Goal: Transaction & Acquisition: Purchase product/service

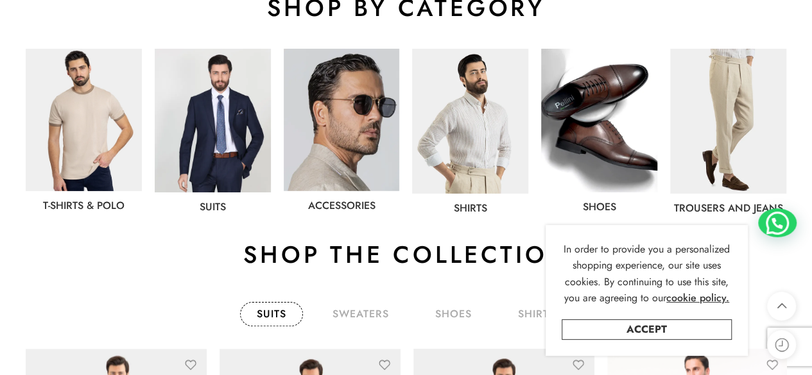
scroll to position [706, 0]
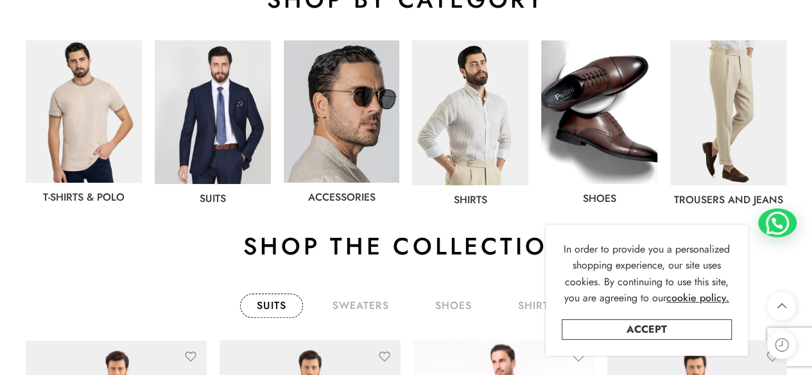
click at [244, 130] on img at bounding box center [213, 112] width 116 height 144
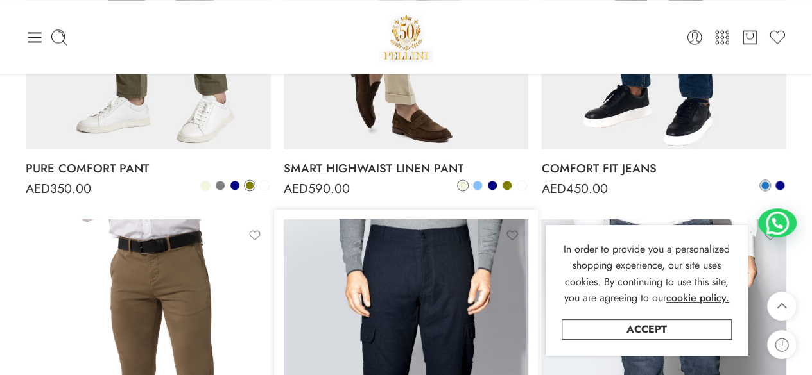
scroll to position [577, 0]
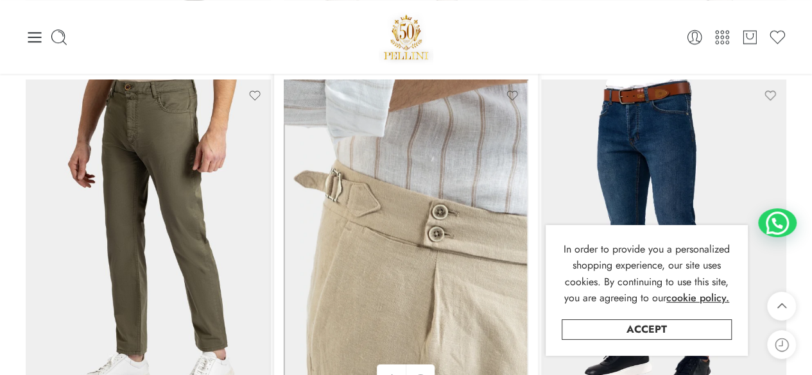
click at [462, 200] on img at bounding box center [406, 243] width 245 height 327
click at [416, 169] on img at bounding box center [406, 243] width 245 height 327
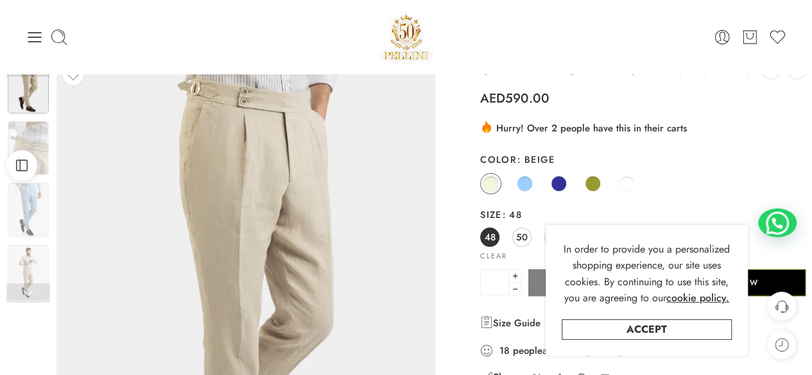
scroll to position [64, 0]
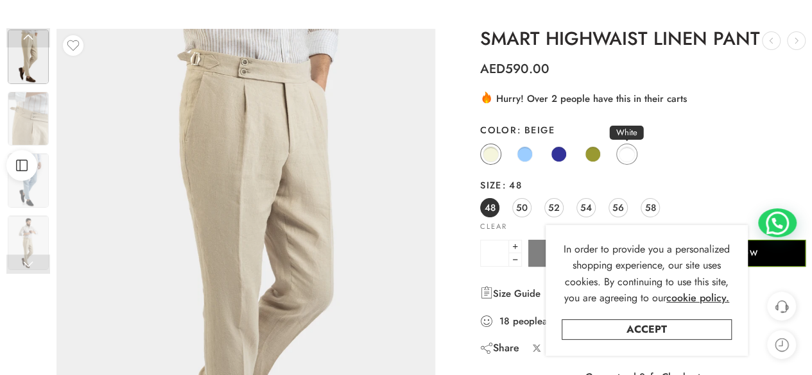
click at [630, 151] on span at bounding box center [627, 154] width 16 height 16
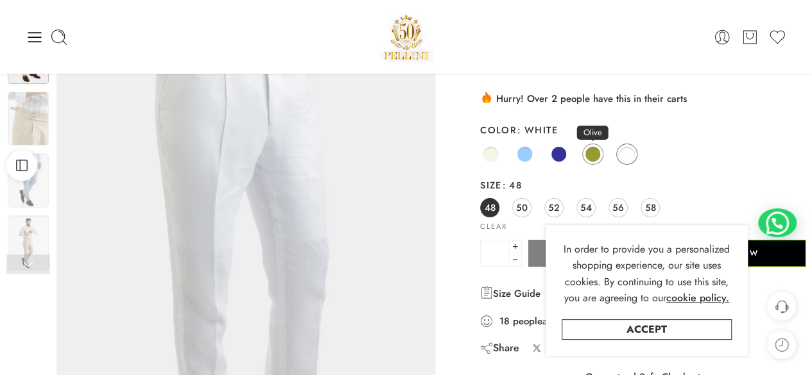
click at [589, 153] on span at bounding box center [593, 154] width 16 height 16
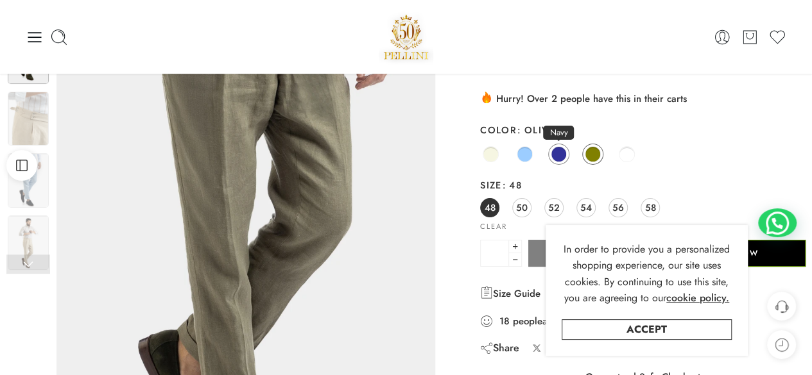
click at [554, 154] on span at bounding box center [559, 154] width 16 height 16
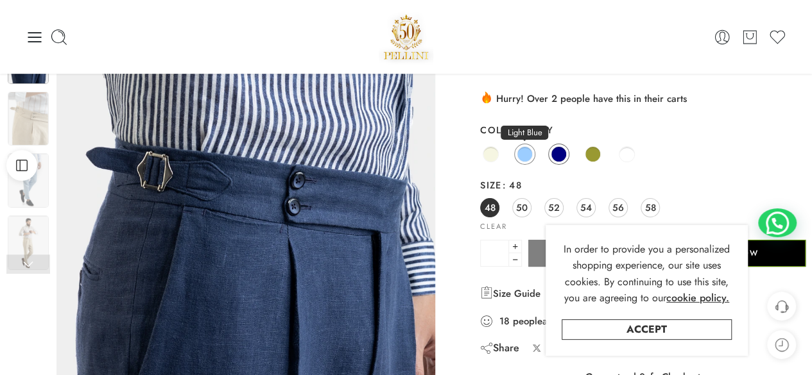
click at [525, 152] on span at bounding box center [525, 154] width 16 height 16
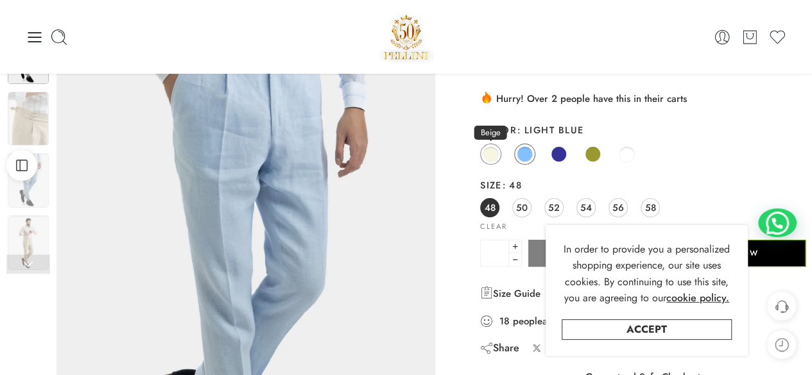
click at [490, 155] on span at bounding box center [491, 154] width 16 height 16
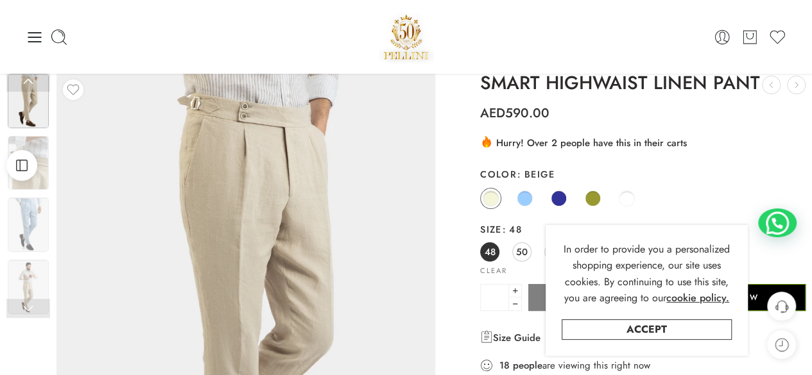
scroll to position [0, 0]
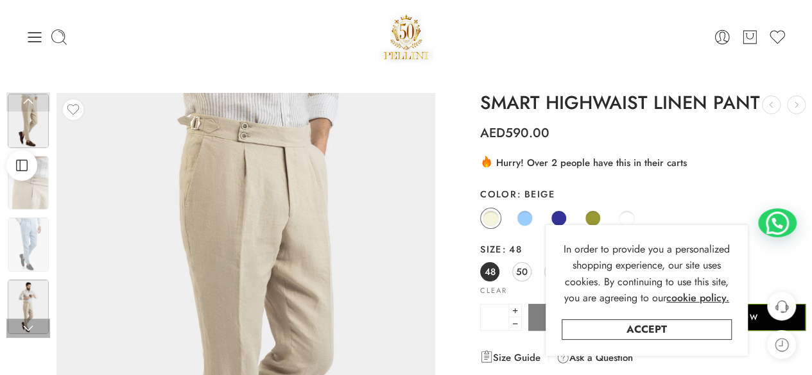
click at [47, 314] on img at bounding box center [28, 307] width 41 height 55
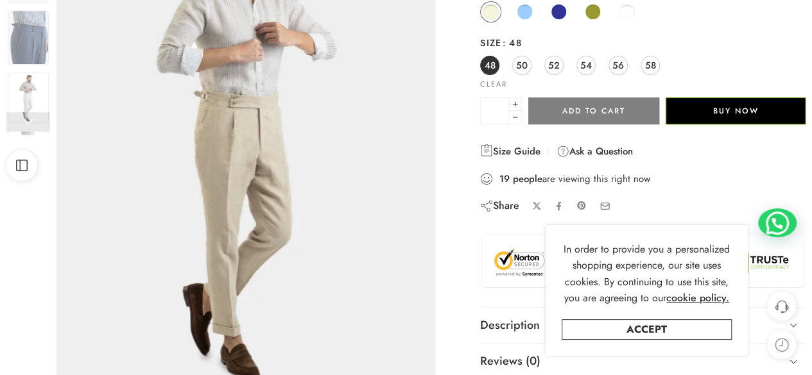
scroll to position [257, 0]
